Goal: Information Seeking & Learning: Learn about a topic

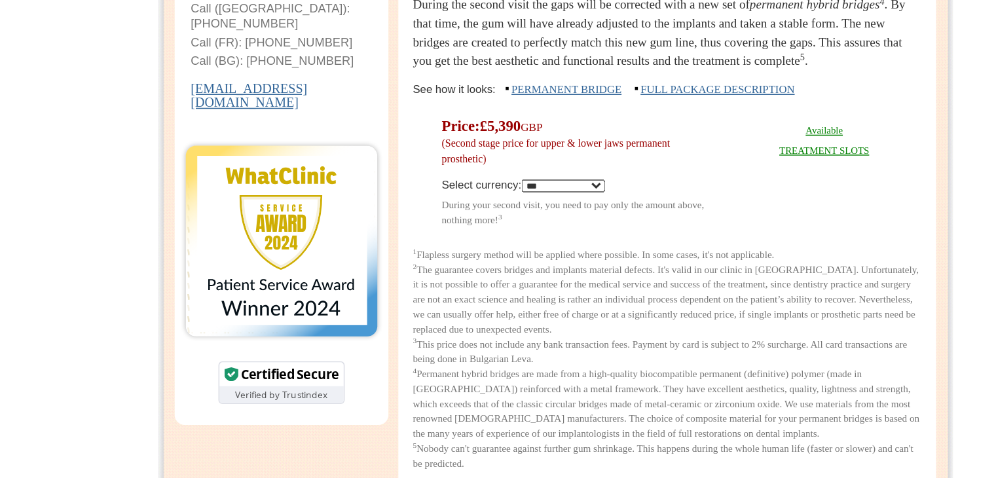
scroll to position [507, 0]
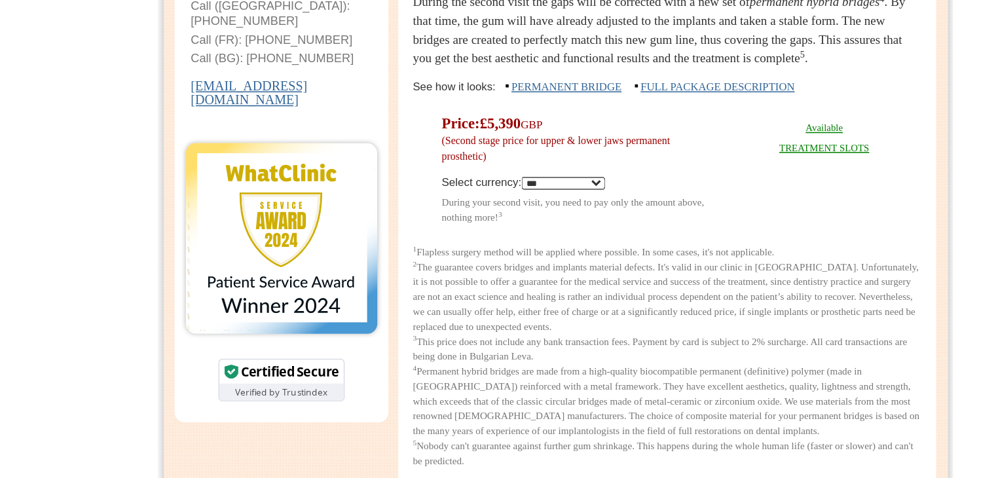
click at [677, 264] on link "Available TREATMENT SLOTS" at bounding box center [675, 254] width 59 height 20
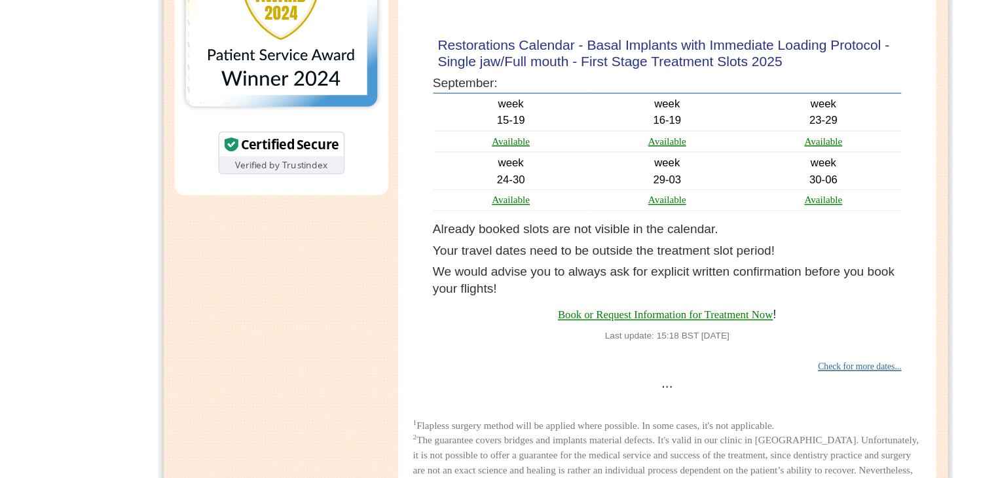
scroll to position [658, 0]
click at [471, 259] on link "Available" at bounding box center [468, 254] width 25 height 7
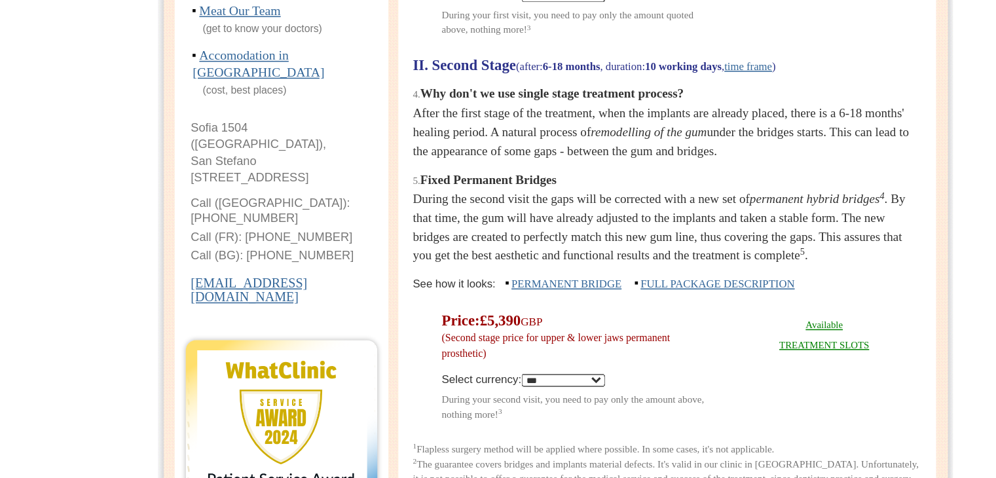
scroll to position [540, 0]
click at [586, 191] on link "FULL PACKAGE DESCRIPTION" at bounding box center [606, 187] width 102 height 8
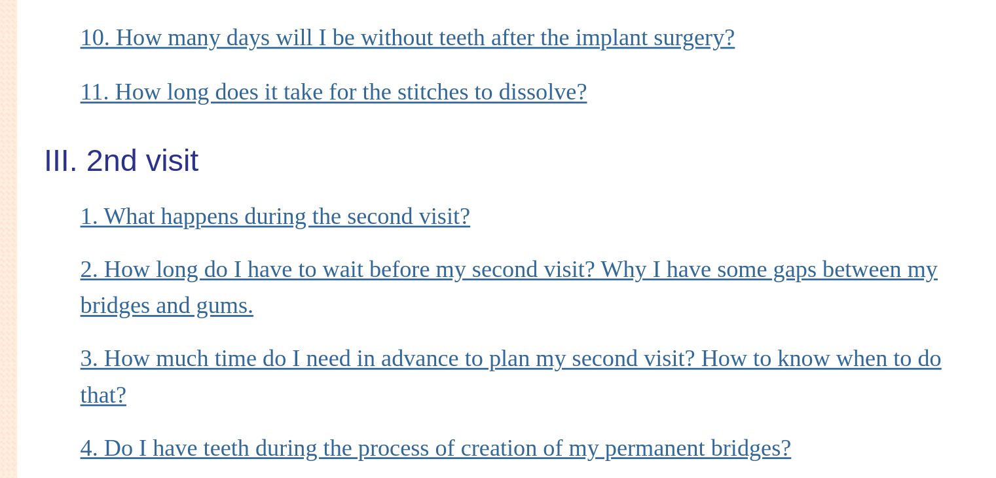
scroll to position [5750, 0]
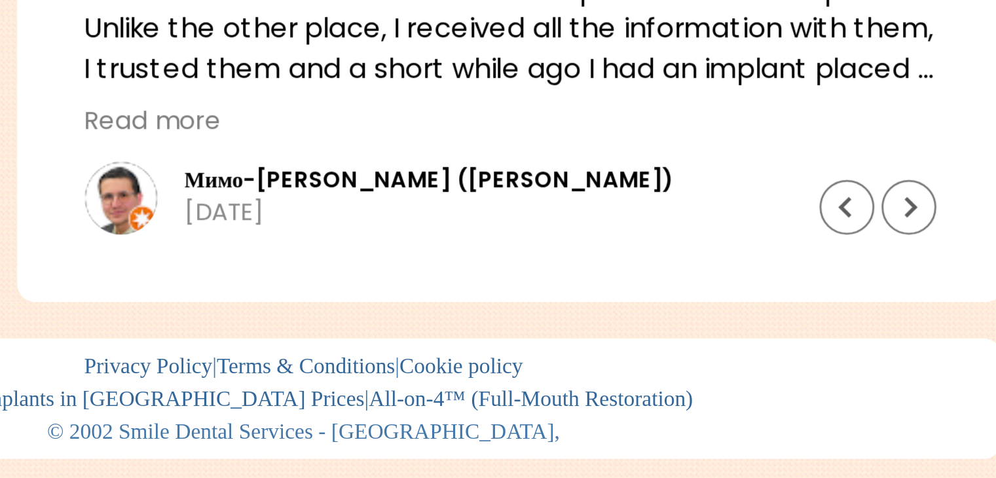
scroll to position [6464, 0]
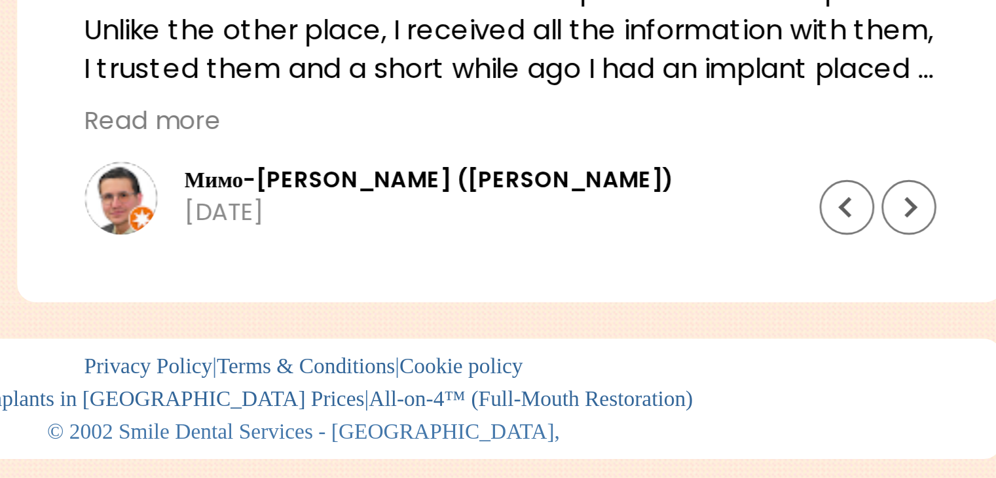
scroll to position [6800, 0]
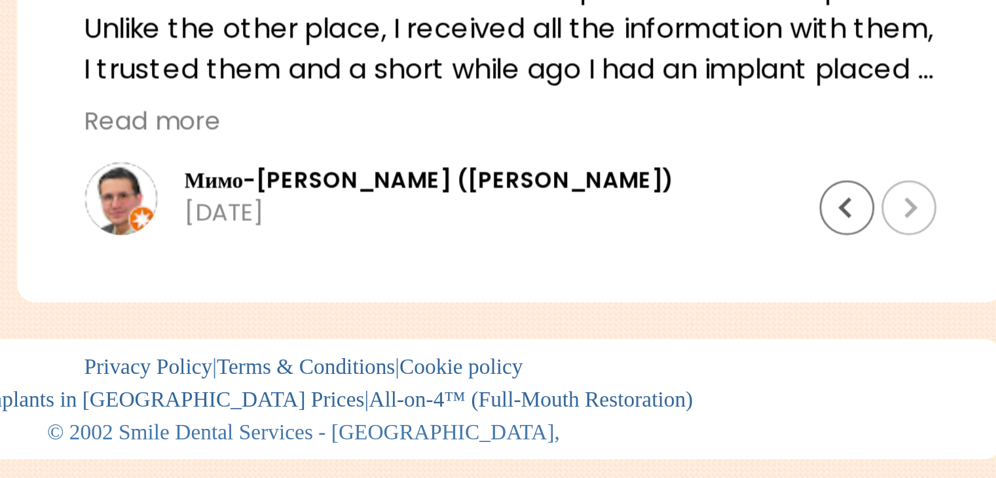
scroll to position [6902, 0]
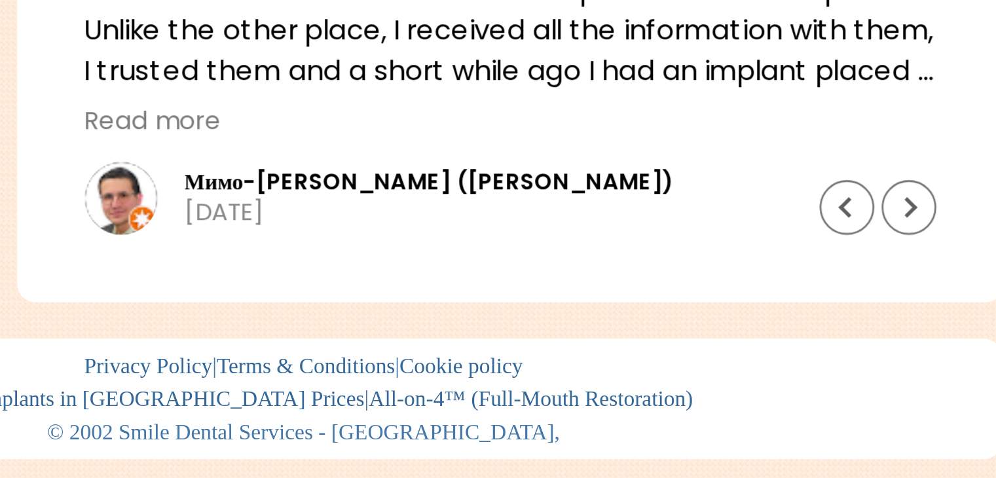
scroll to position [7009, 0]
click at [574, 9] on link "5. What happens if I exceed the 18 months period to complete the treatment?" at bounding box center [549, 4] width 262 height 10
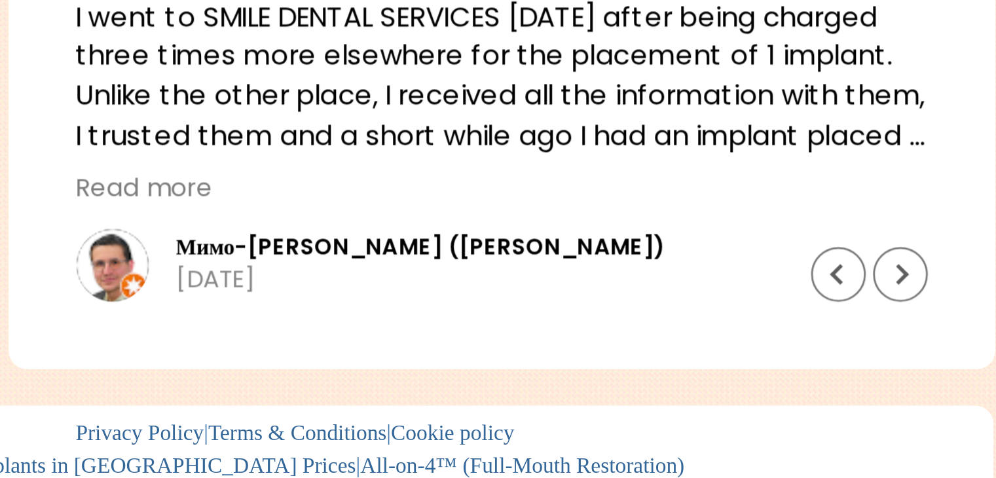
scroll to position [7254, 0]
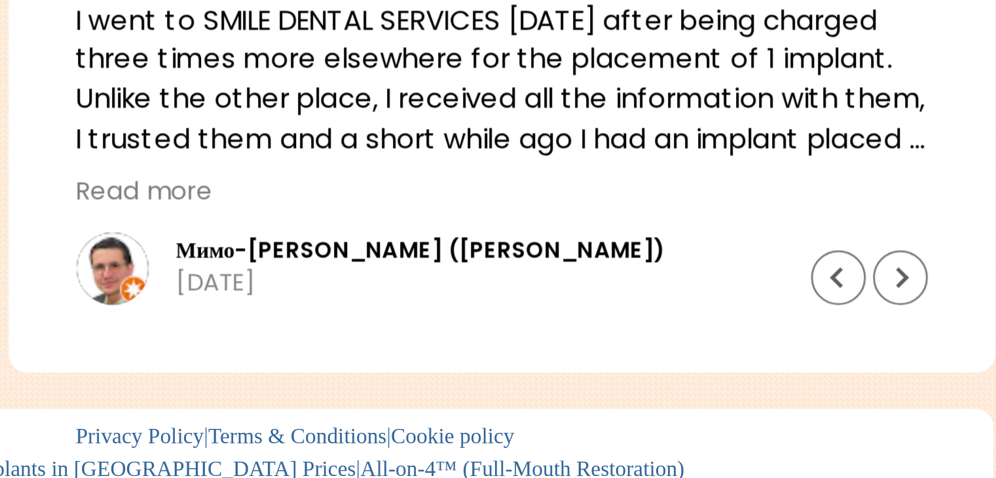
click at [569, 72] on link "2. What to do if I feel some movement in the construction? Is this a problem?" at bounding box center [550, 67] width 264 height 10
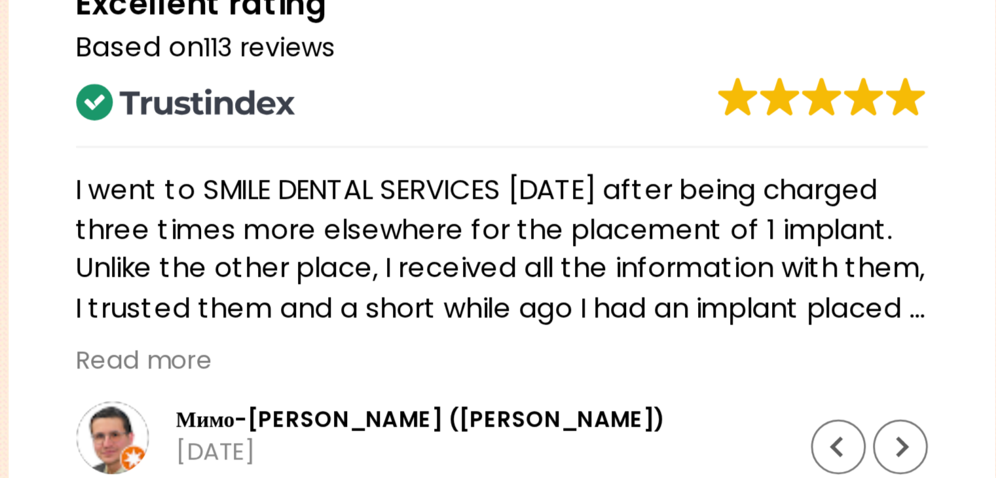
scroll to position [7636, 0]
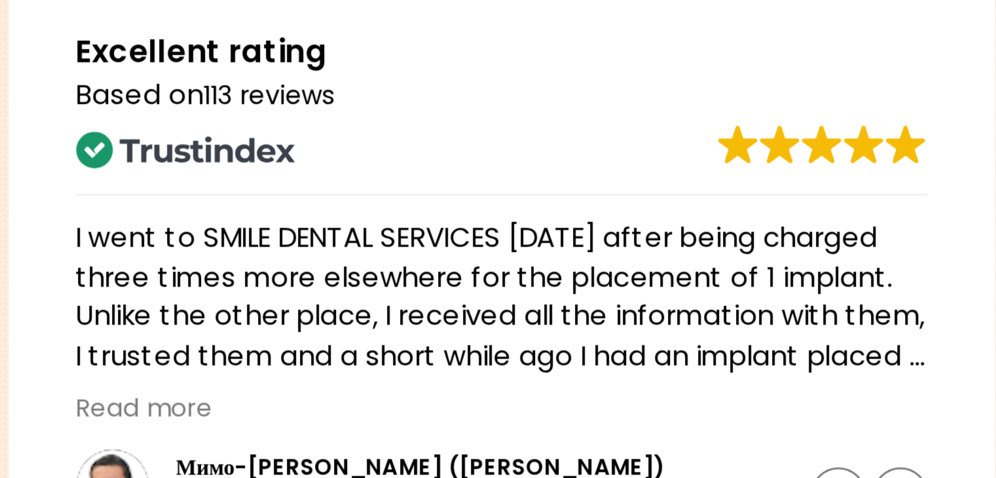
click at [476, 262] on img at bounding box center [458, 256] width 79 height 13
